Goal: Check status: Check status

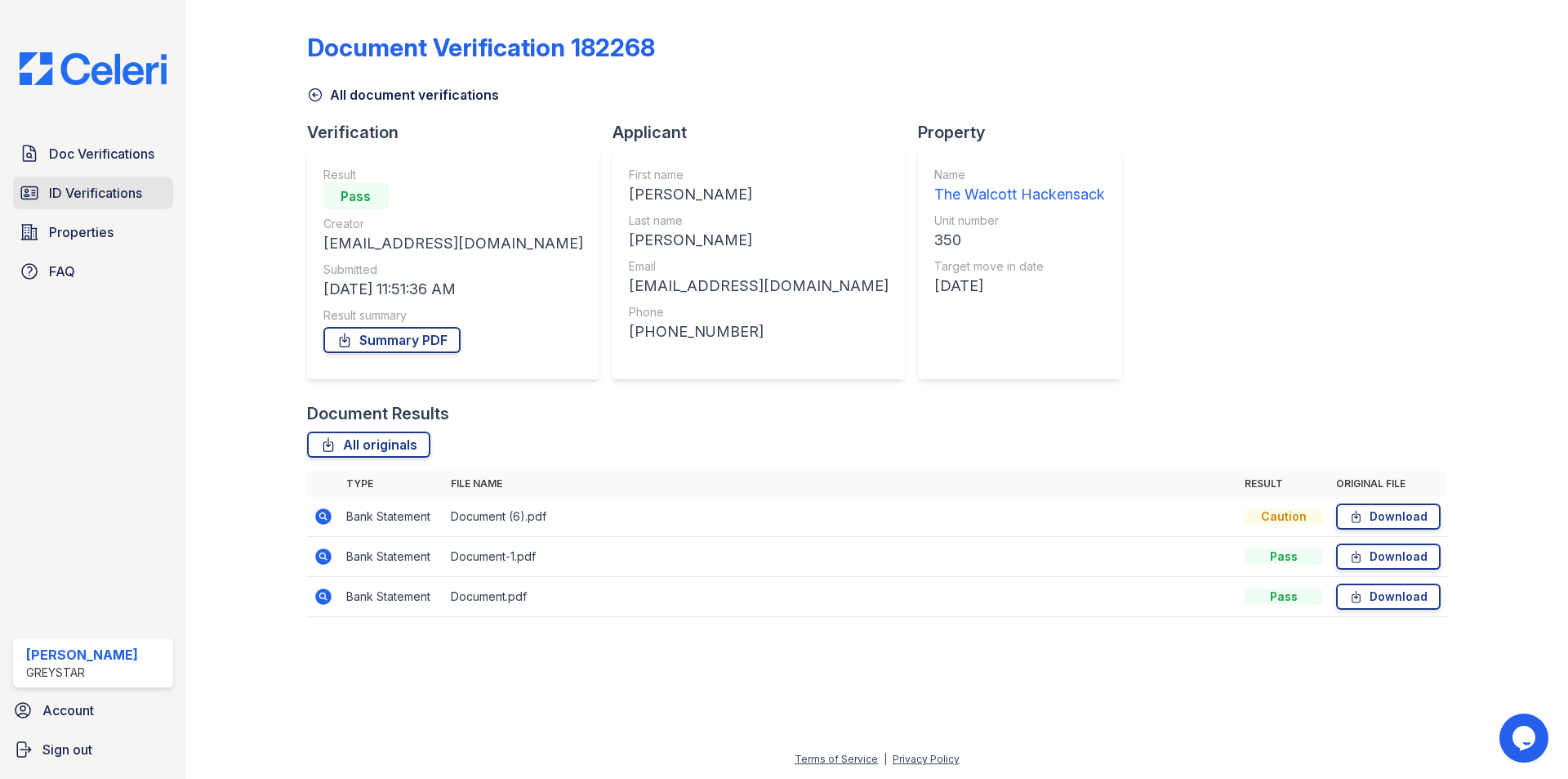
click at [132, 194] on span "ID Verifications" at bounding box center [95, 193] width 93 height 20
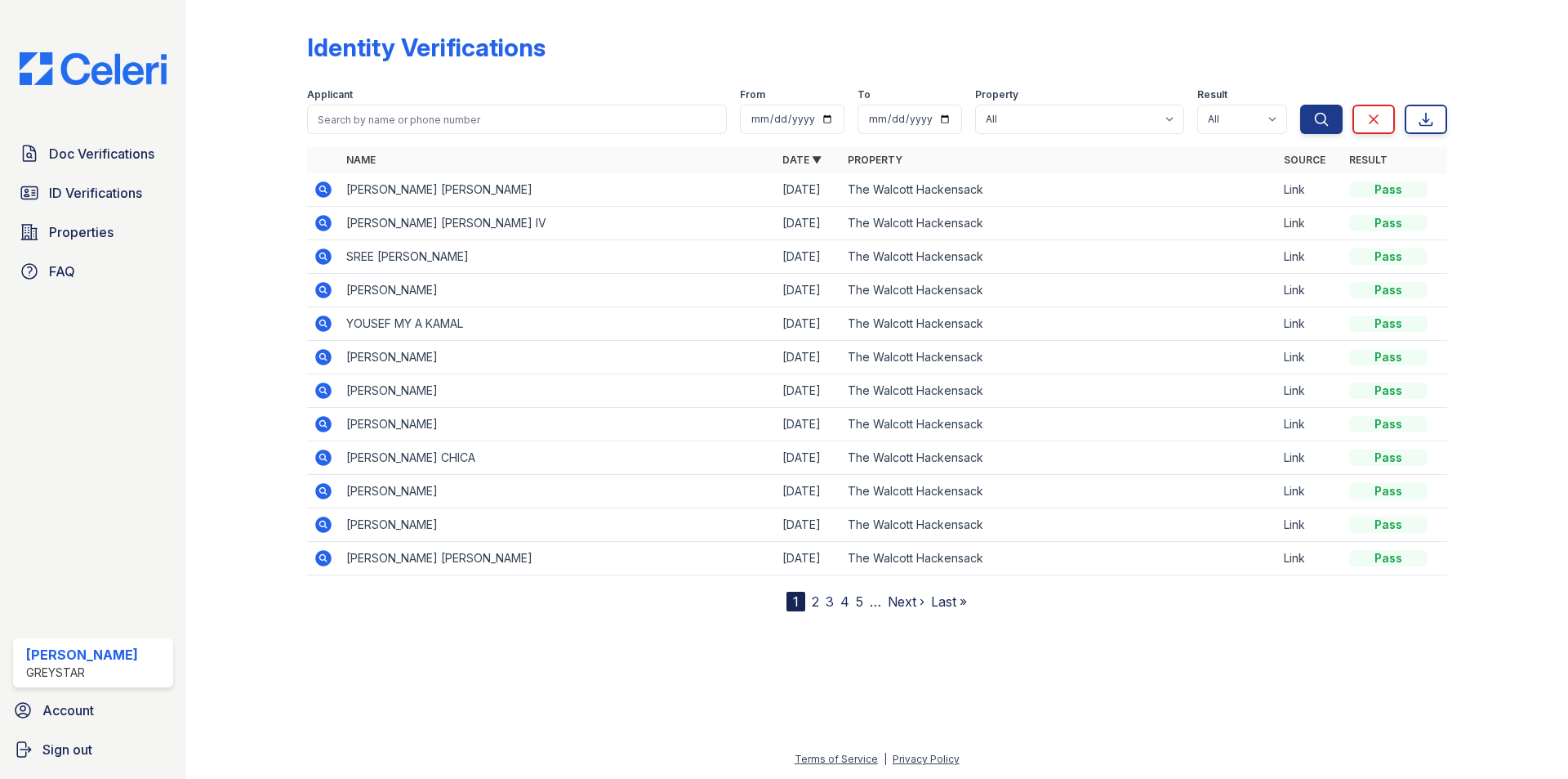
click at [324, 284] on icon at bounding box center [323, 290] width 16 height 16
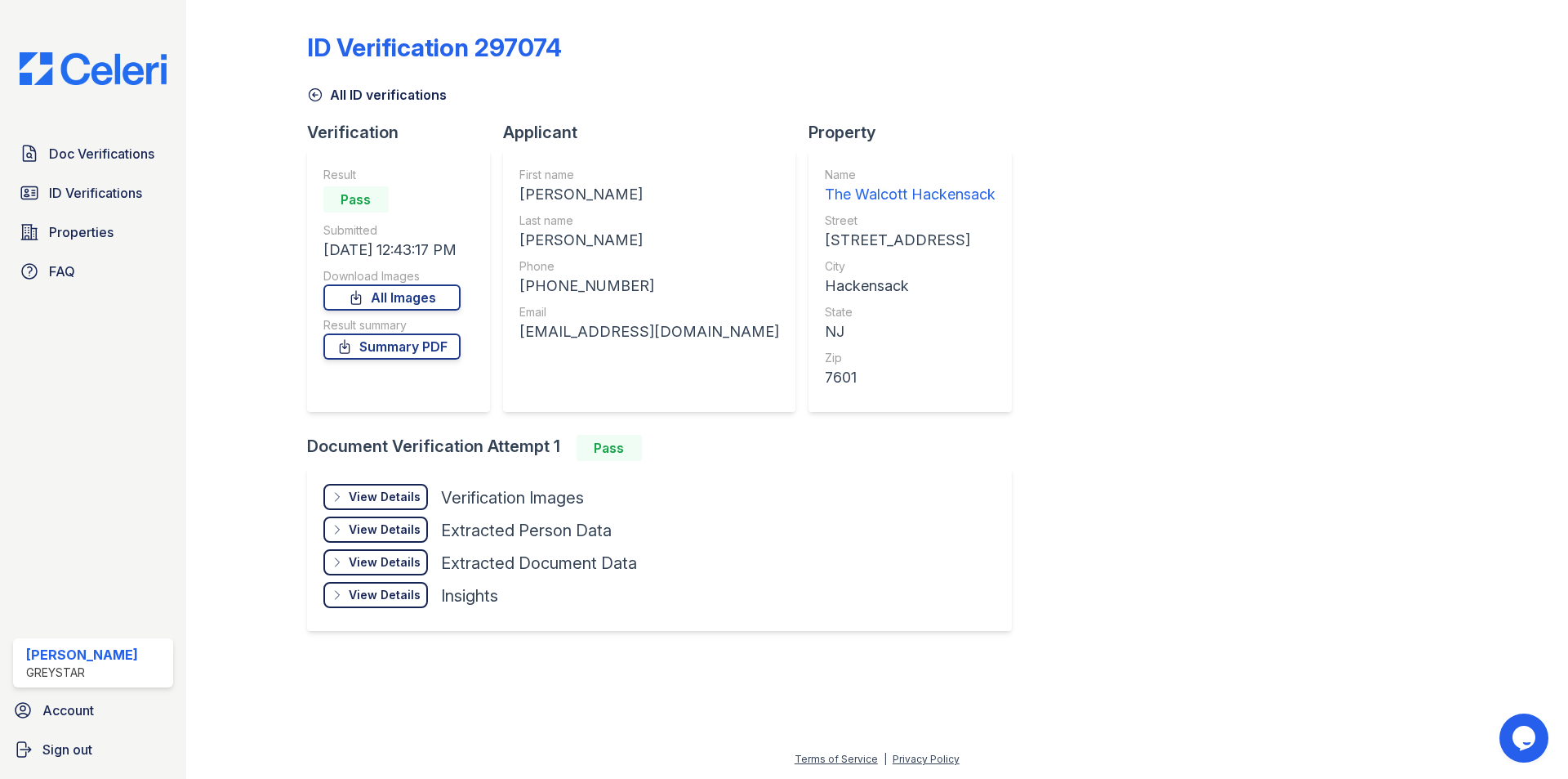
click at [349, 492] on div "View Details Details" at bounding box center [376, 497] width 105 height 26
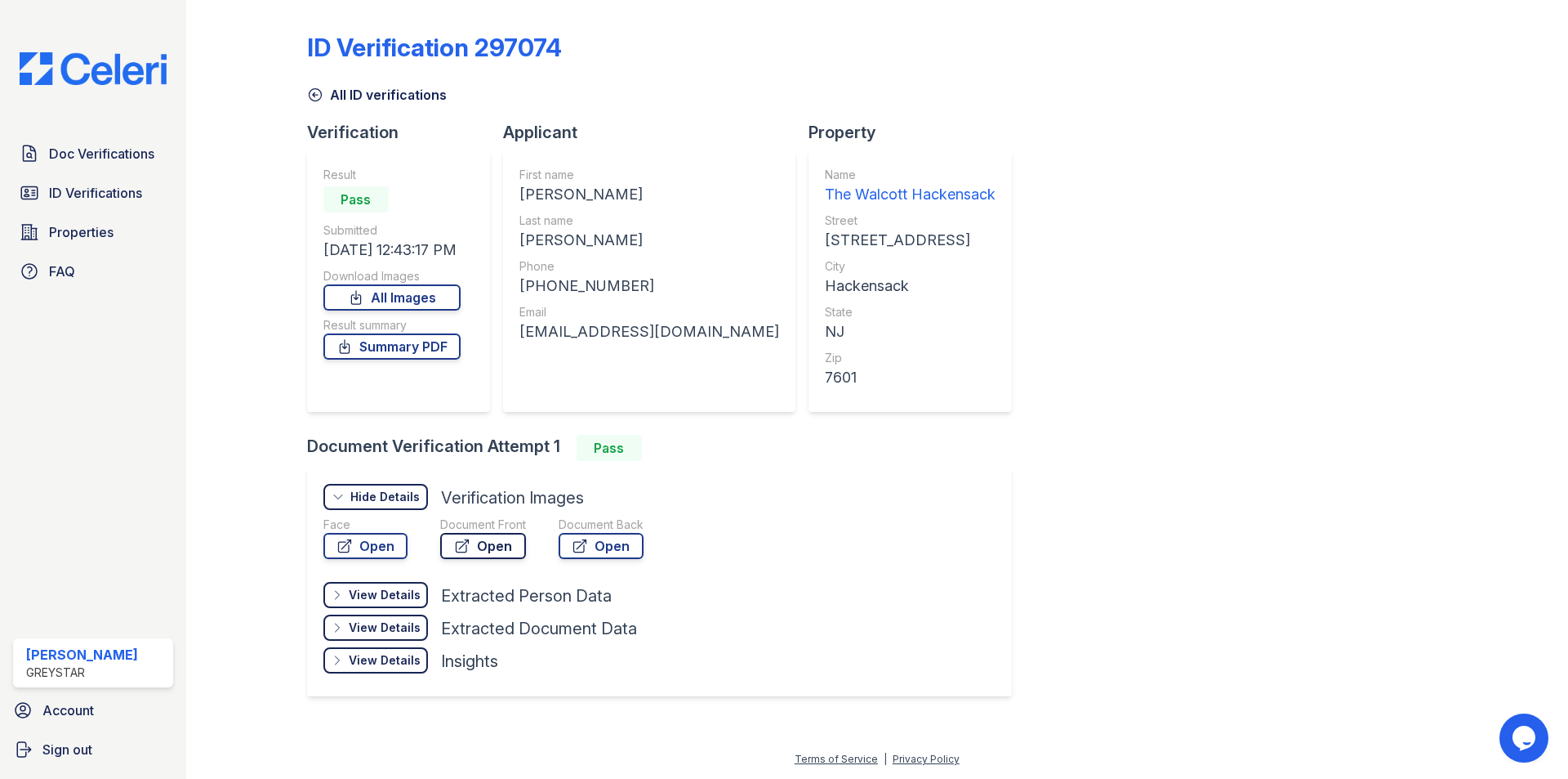
click at [469, 549] on icon at bounding box center [462, 545] width 16 height 16
